Goal: Task Accomplishment & Management: Use online tool/utility

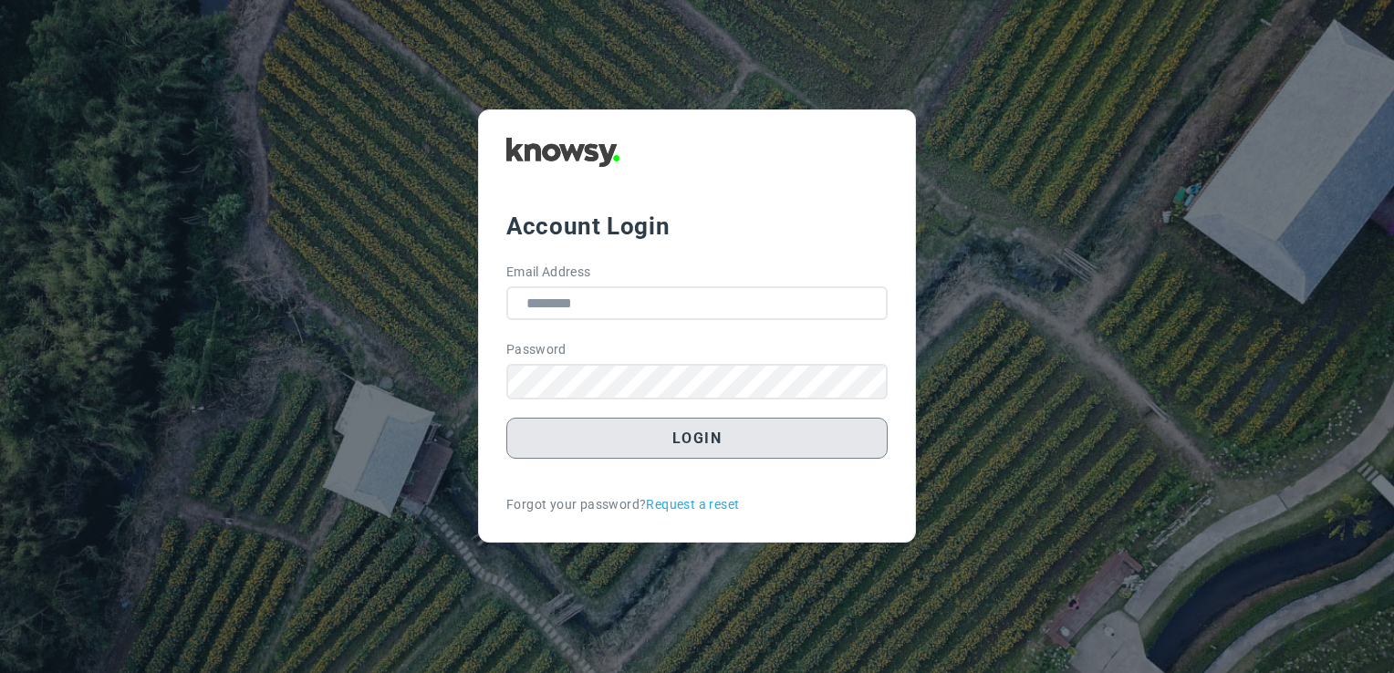
type input "**********"
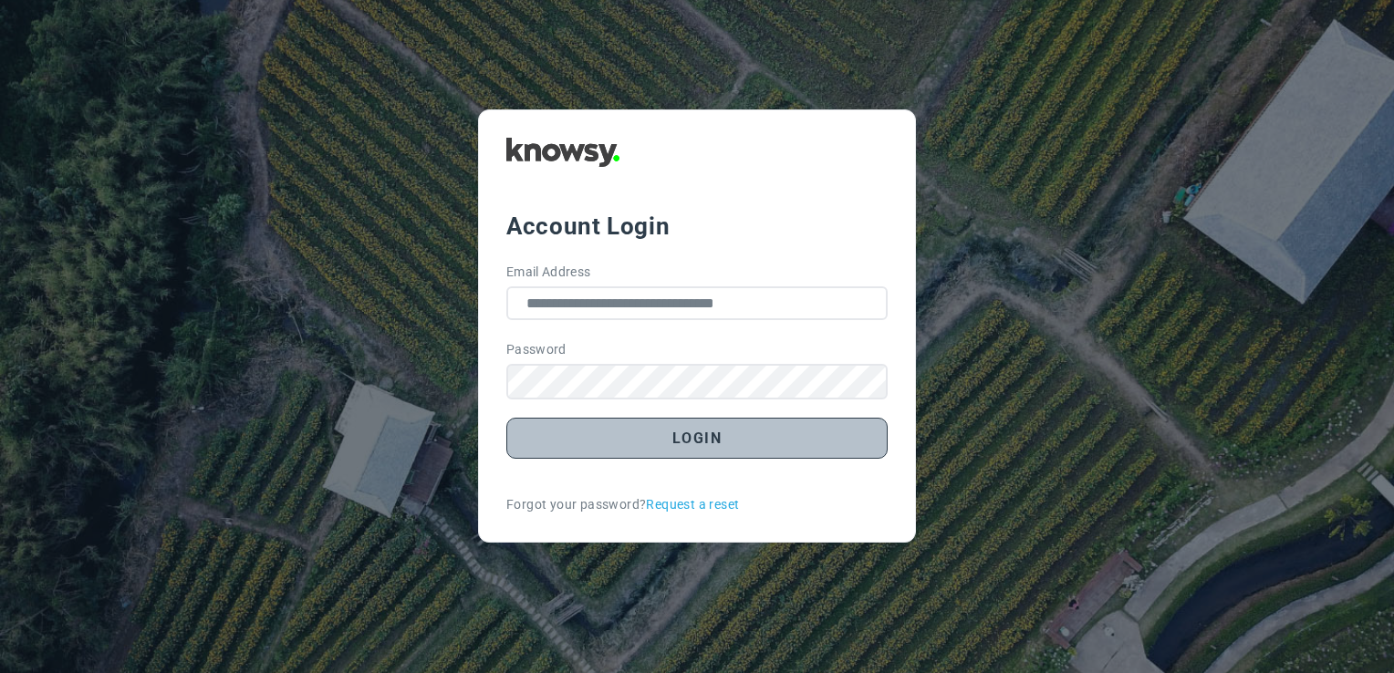
click at [671, 449] on button "Login" at bounding box center [696, 438] width 381 height 41
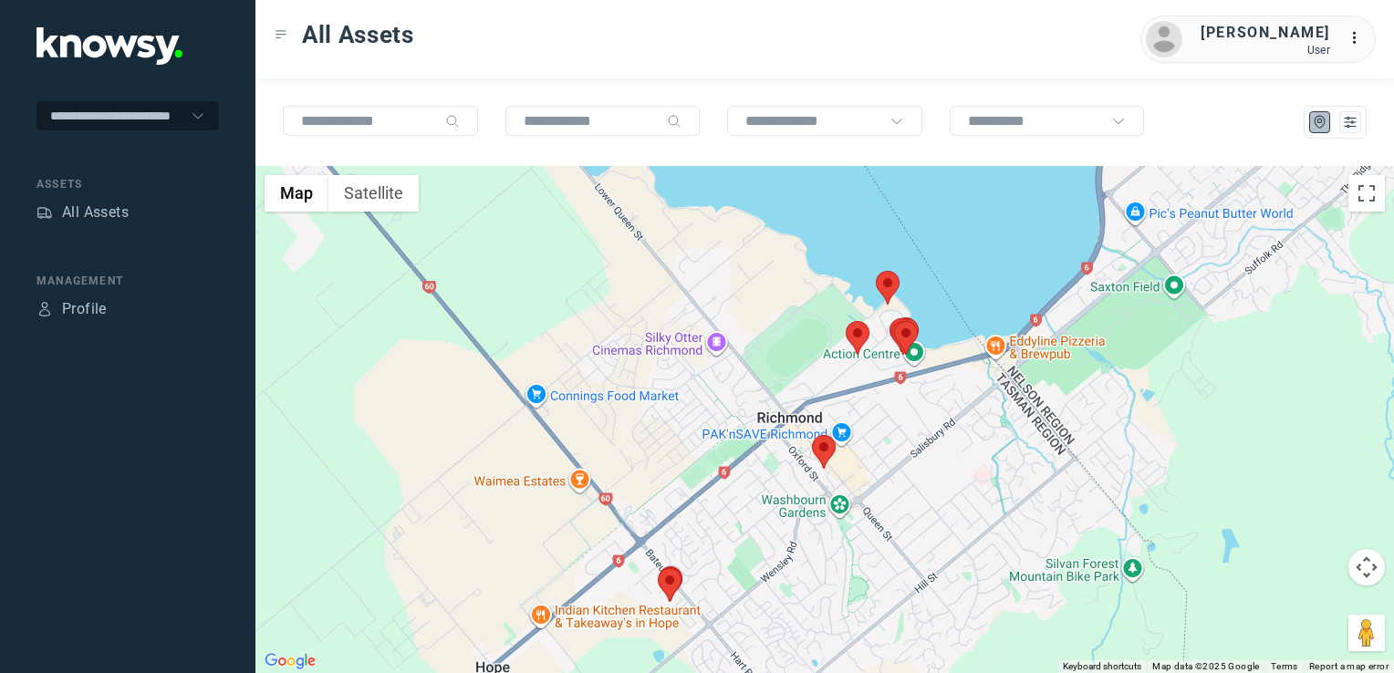
click at [825, 457] on img at bounding box center [824, 452] width 24 height 34
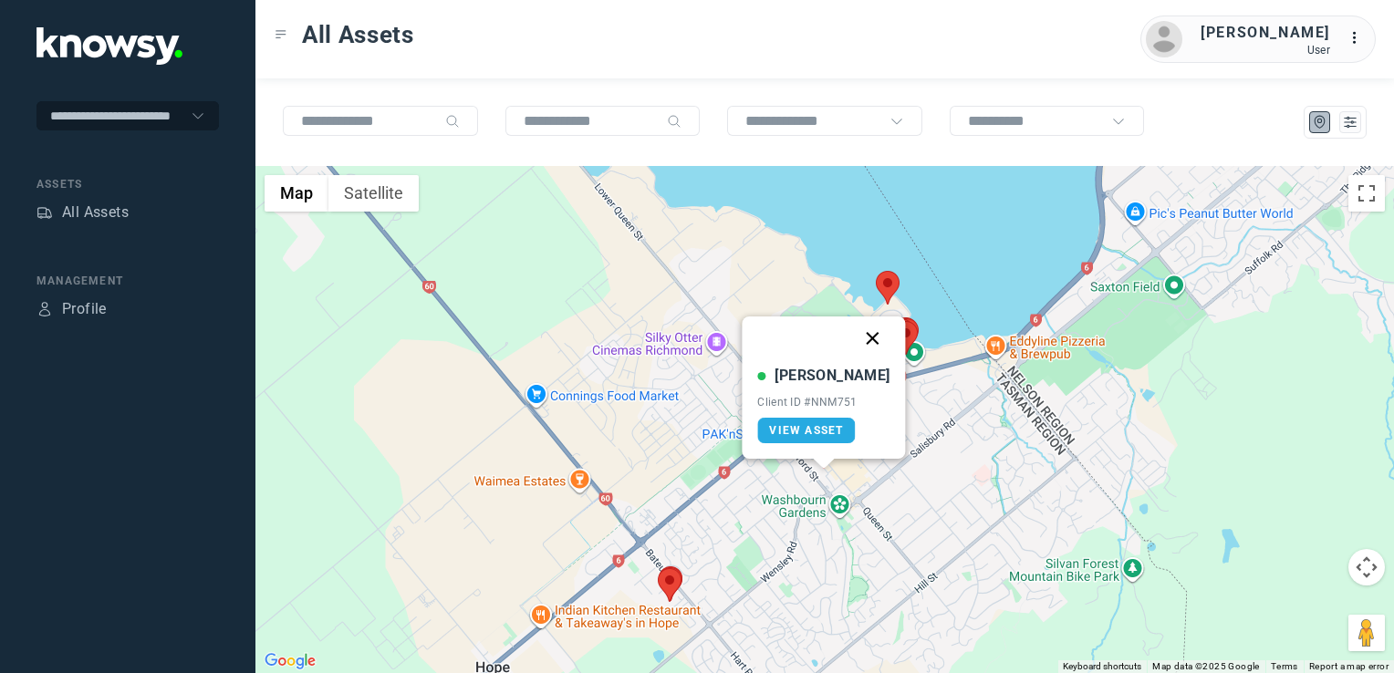
click at [854, 342] on button "Close" at bounding box center [873, 339] width 44 height 44
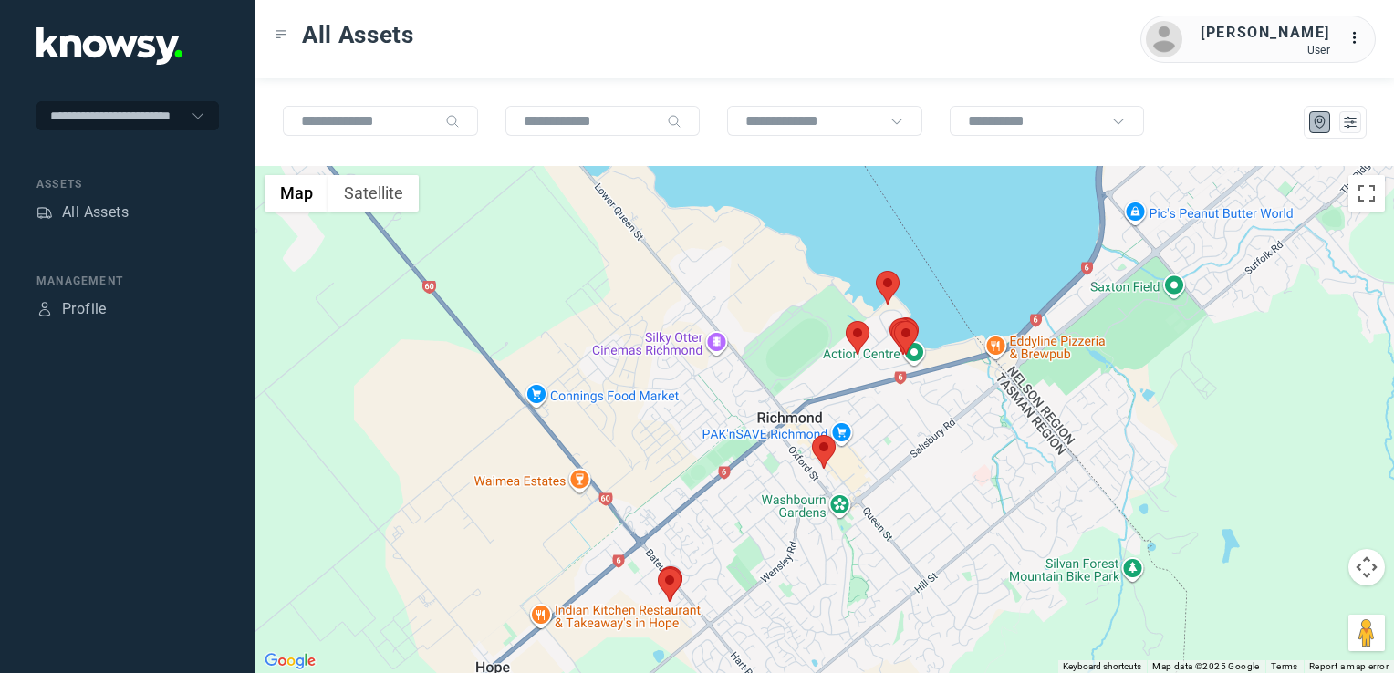
click at [880, 291] on img at bounding box center [888, 288] width 24 height 34
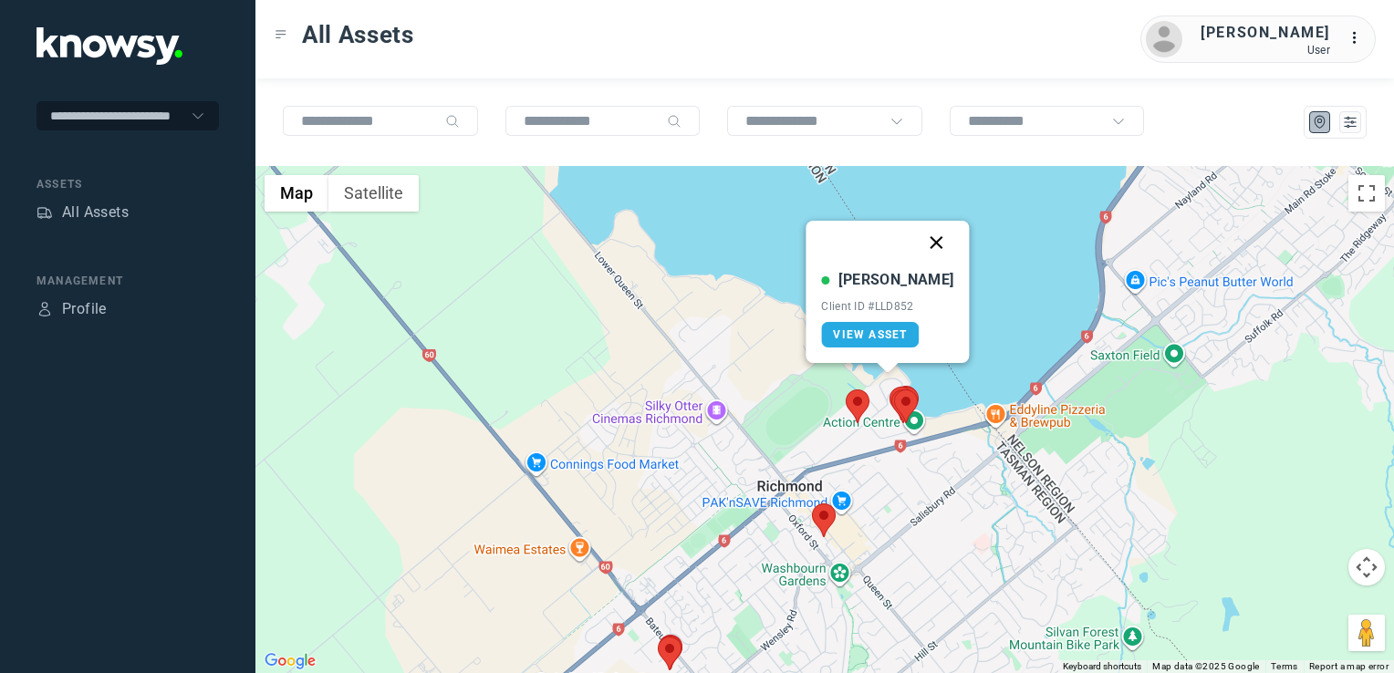
click at [917, 246] on button "Close" at bounding box center [937, 243] width 44 height 44
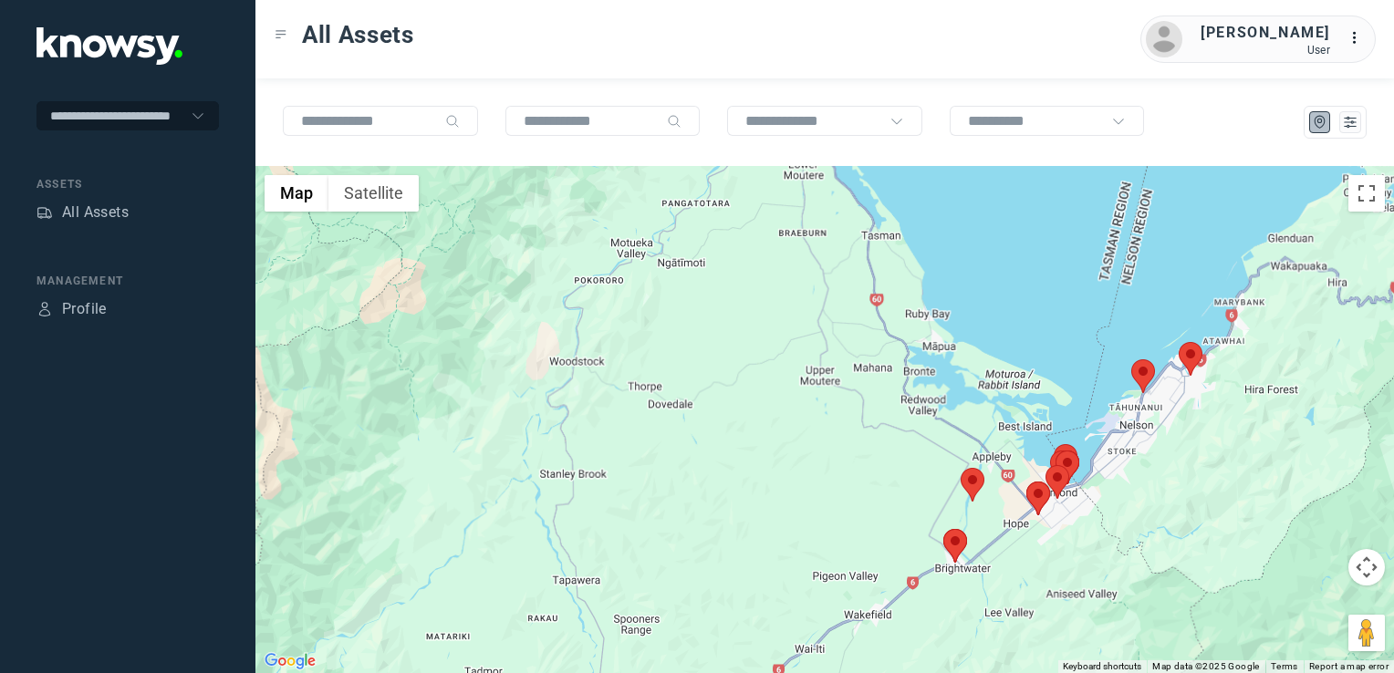
drag, startPoint x: 1132, startPoint y: 456, endPoint x: 1123, endPoint y: 462, distance: 10.6
click at [1123, 462] on div "To navigate, press the arrow keys." at bounding box center [824, 419] width 1139 height 507
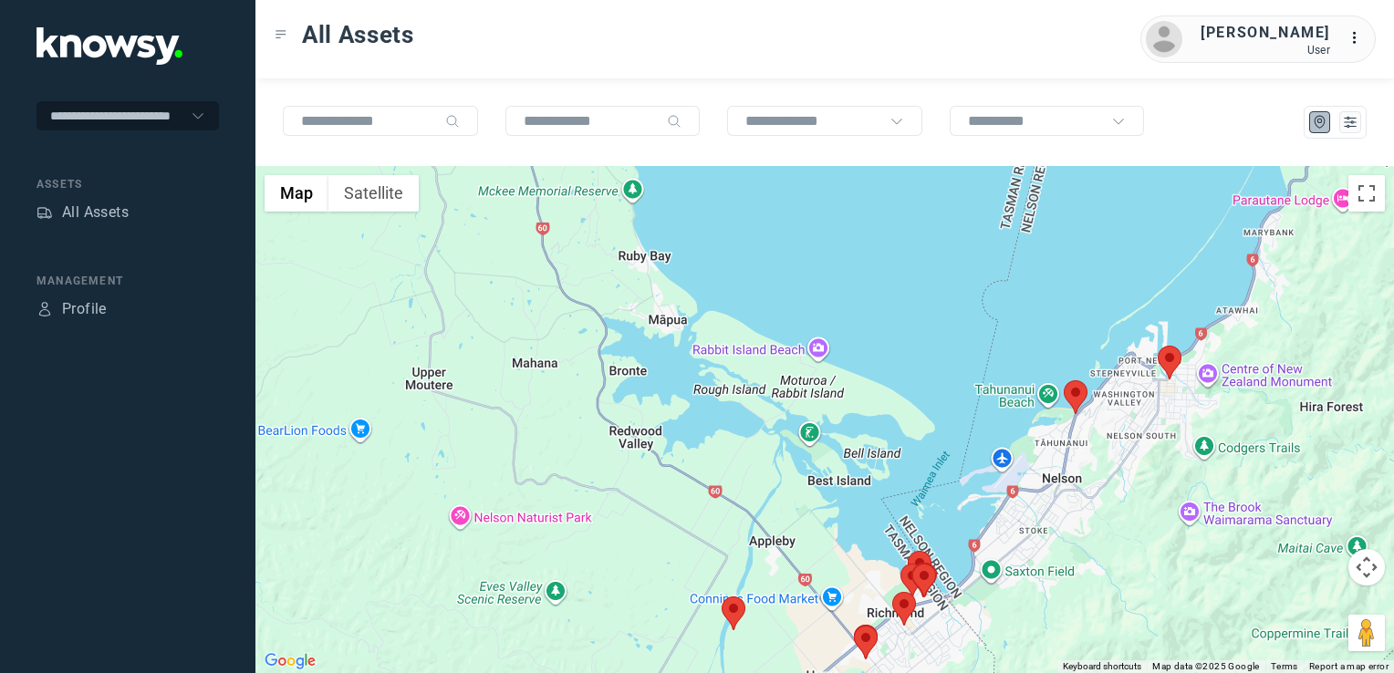
click at [1170, 358] on img at bounding box center [1170, 363] width 24 height 34
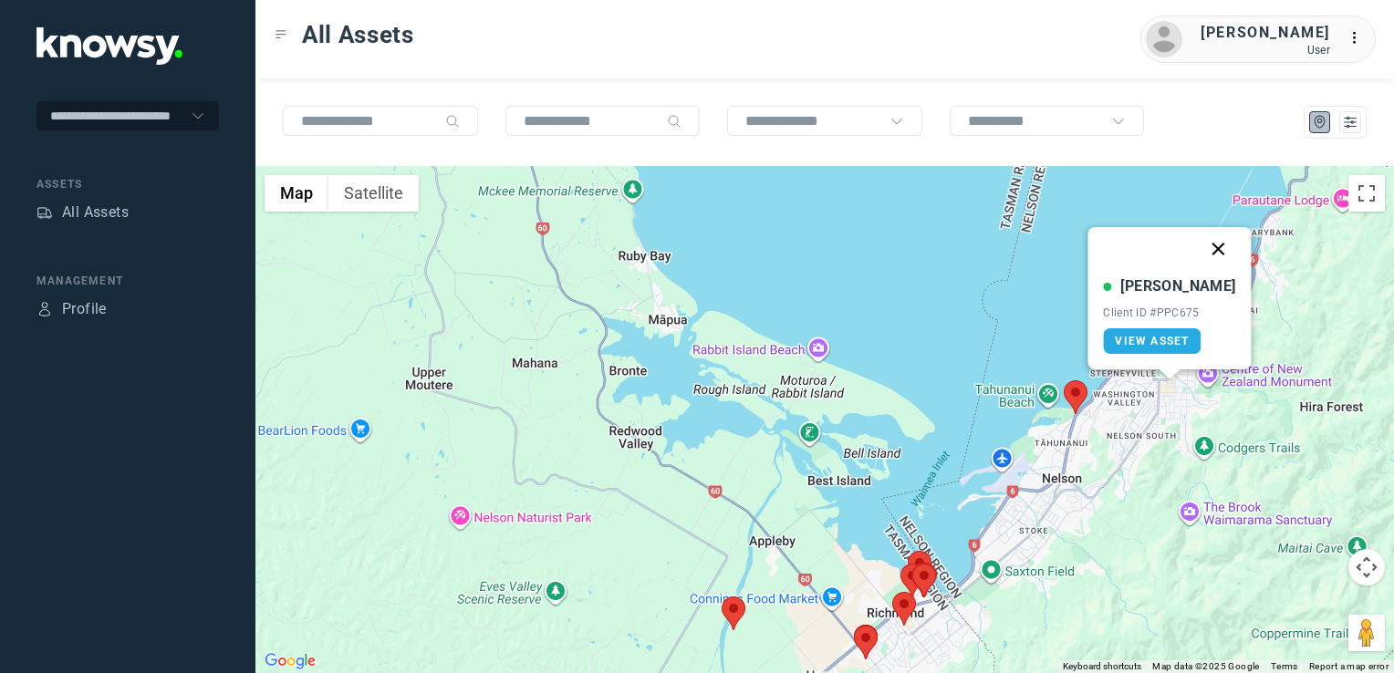
click at [1202, 254] on button "Close" at bounding box center [1219, 249] width 44 height 44
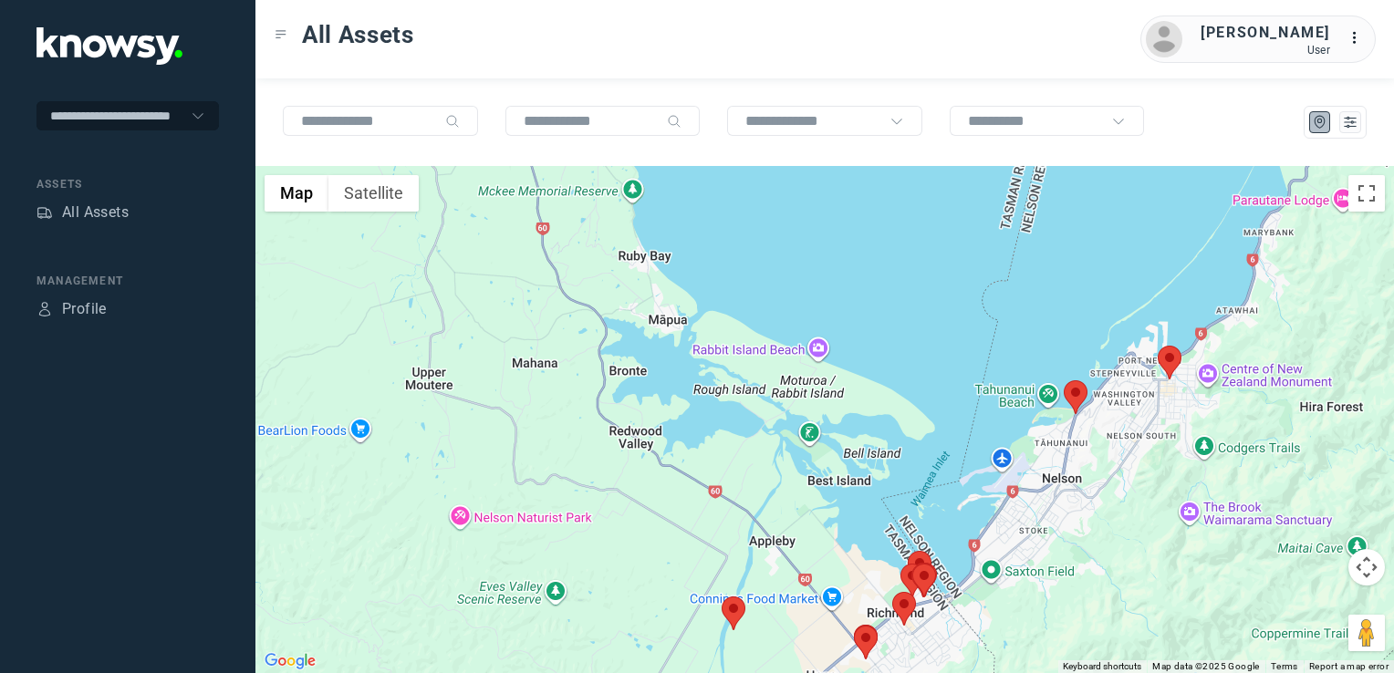
click at [1073, 396] on img at bounding box center [1076, 397] width 24 height 34
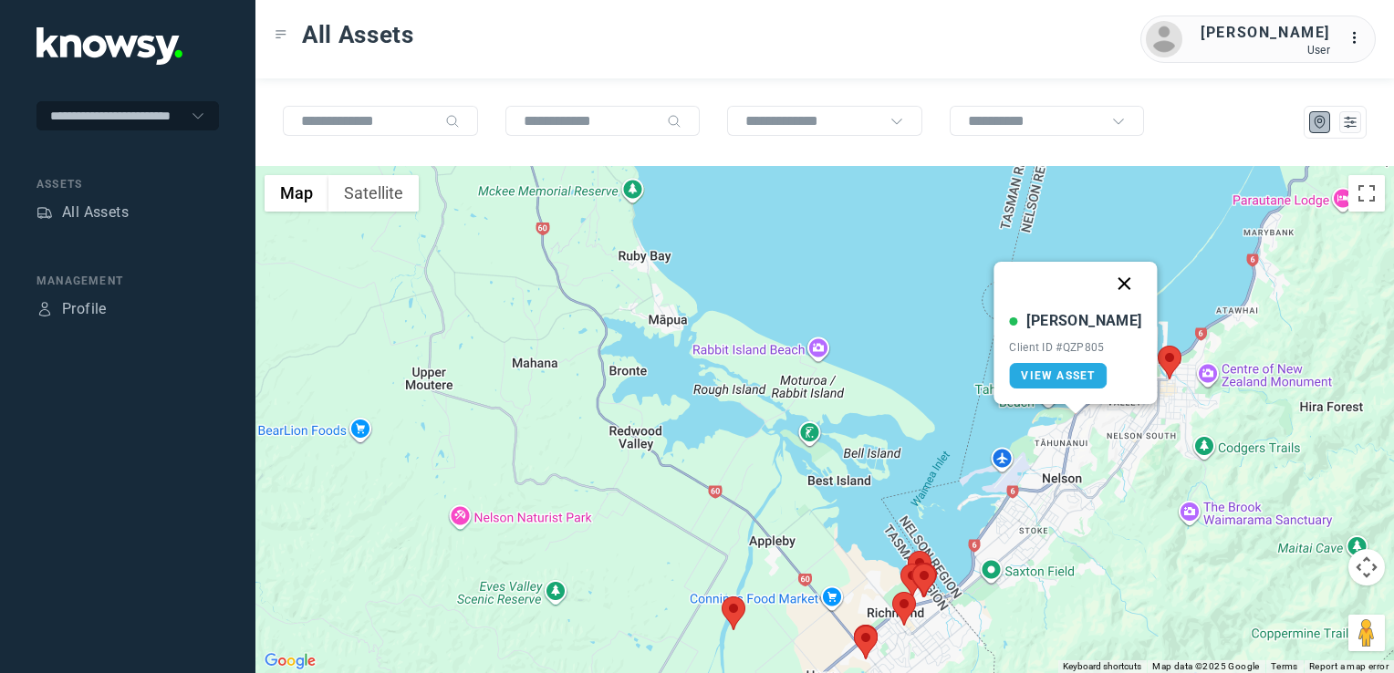
click at [1109, 279] on button "Close" at bounding box center [1125, 284] width 44 height 44
